Goal: Check status

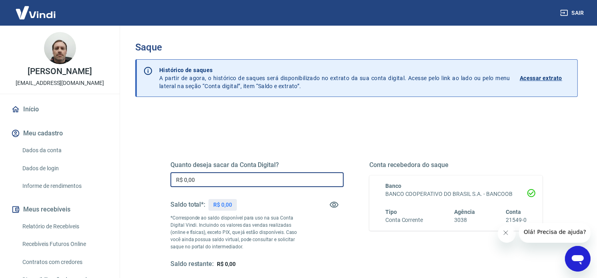
click at [216, 179] on input "R$ 0,00" at bounding box center [256, 179] width 173 height 15
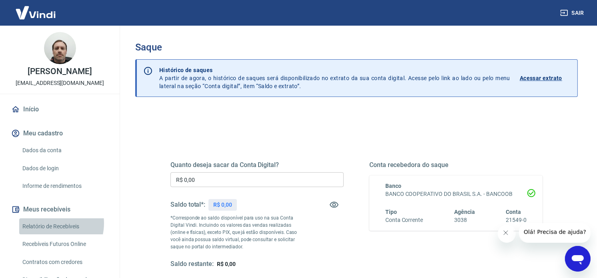
drag, startPoint x: 50, startPoint y: 223, endPoint x: 54, endPoint y: 219, distance: 5.4
click at [50, 223] on link "Relatório de Recebíveis" at bounding box center [64, 226] width 91 height 16
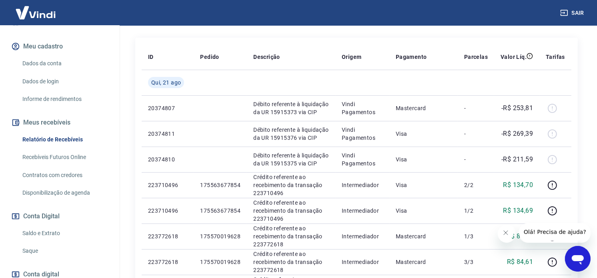
scroll to position [89, 0]
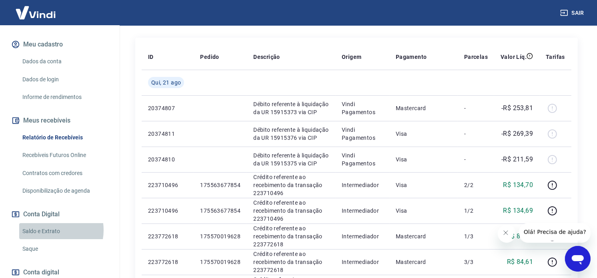
click at [52, 230] on link "Saldo e Extrato" at bounding box center [64, 231] width 91 height 16
